Goal: Task Accomplishment & Management: Manage account settings

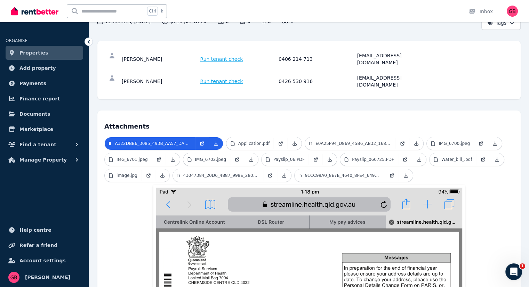
scroll to position [11, 0]
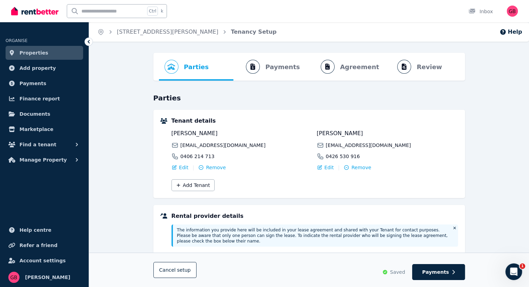
click at [270, 64] on ol "Parties Rental provider and tenant details Payments Bond and rental payments Ag…" at bounding box center [309, 67] width 300 height 28
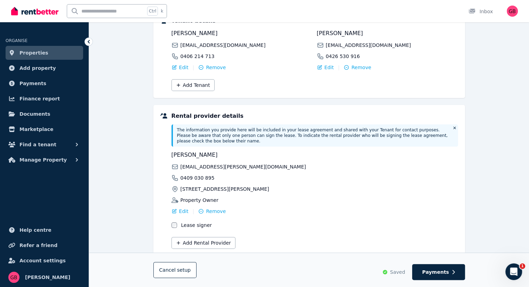
scroll to position [117, 0]
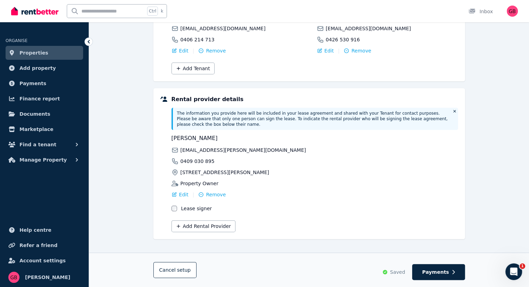
click at [359, 97] on h5 "Rental provider details" at bounding box center [314, 99] width 286 height 8
click at [439, 271] on span "Payments" at bounding box center [435, 272] width 27 height 7
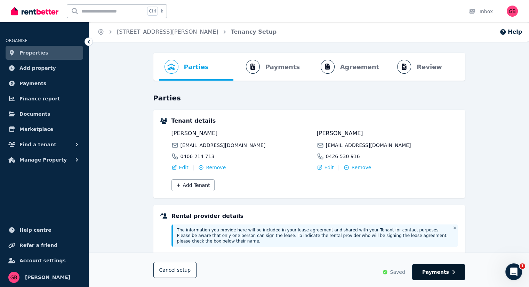
select select "**********"
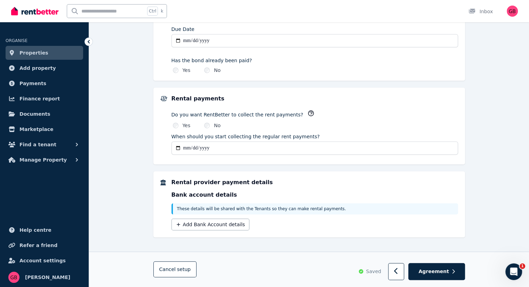
scroll to position [392, 0]
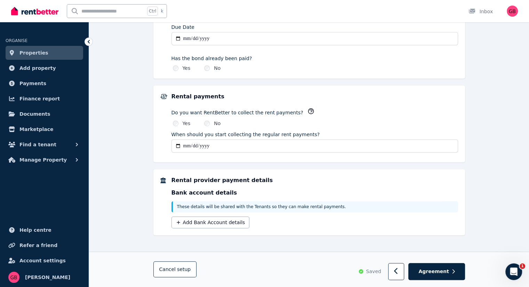
click at [386, 109] on div "Do you want RentBetter to collect the rent payments?" at bounding box center [314, 112] width 286 height 9
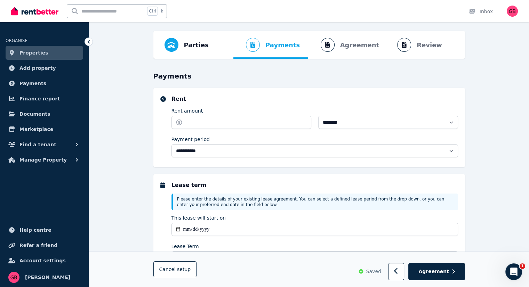
scroll to position [0, 0]
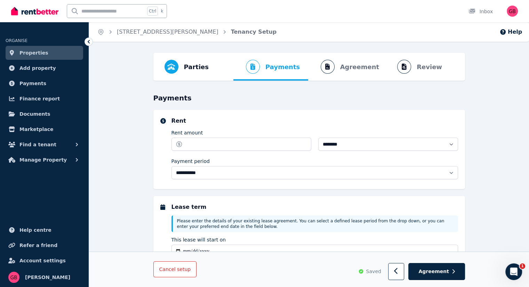
click at [182, 270] on span "setup" at bounding box center [184, 269] width 14 height 7
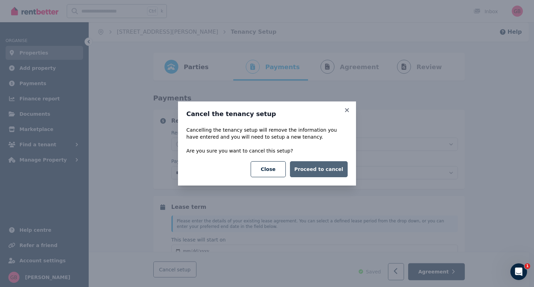
click at [323, 169] on button "Proceed to cancel" at bounding box center [319, 169] width 58 height 16
